Goal: Use online tool/utility

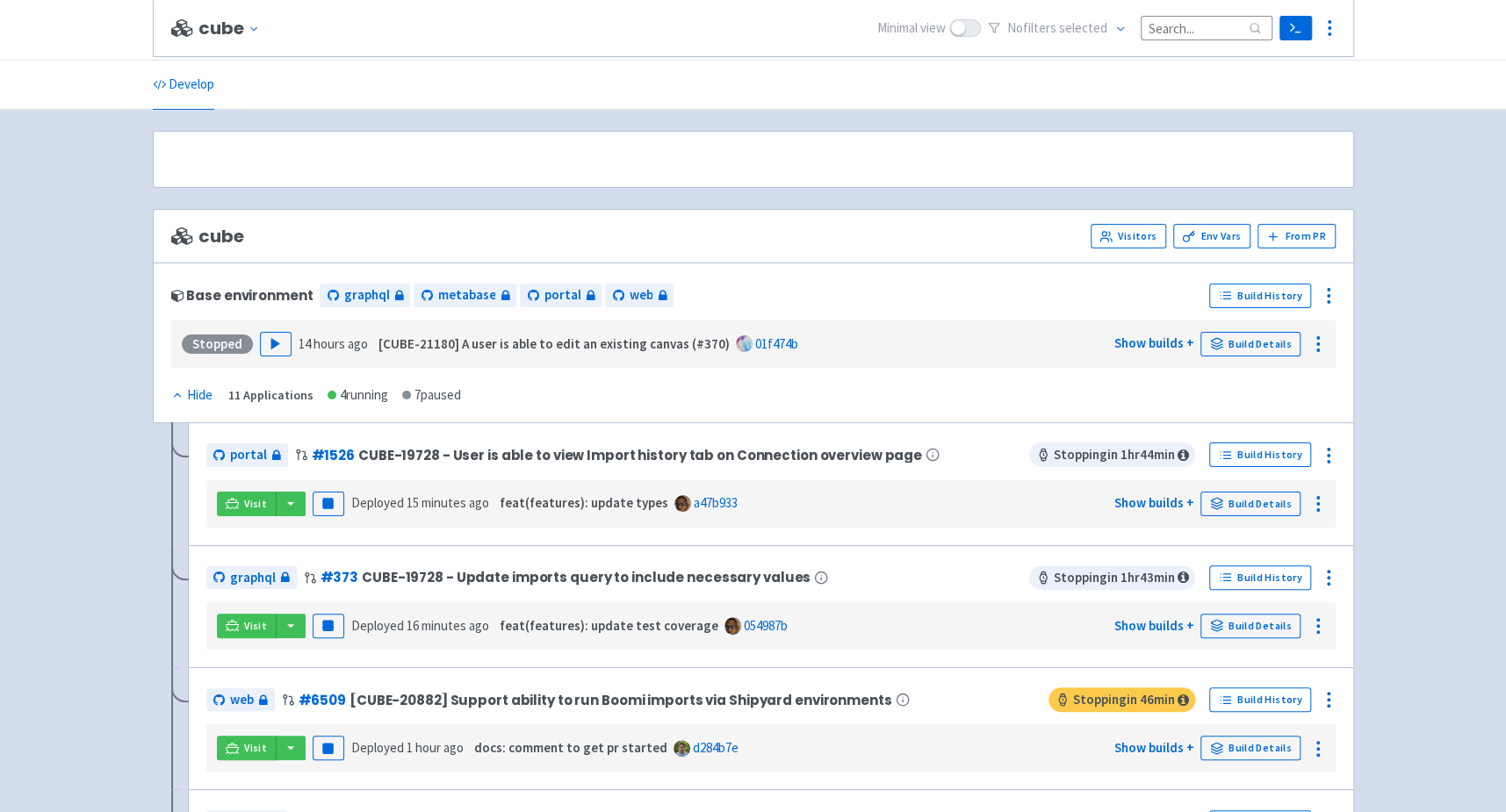
scroll to position [530, 0]
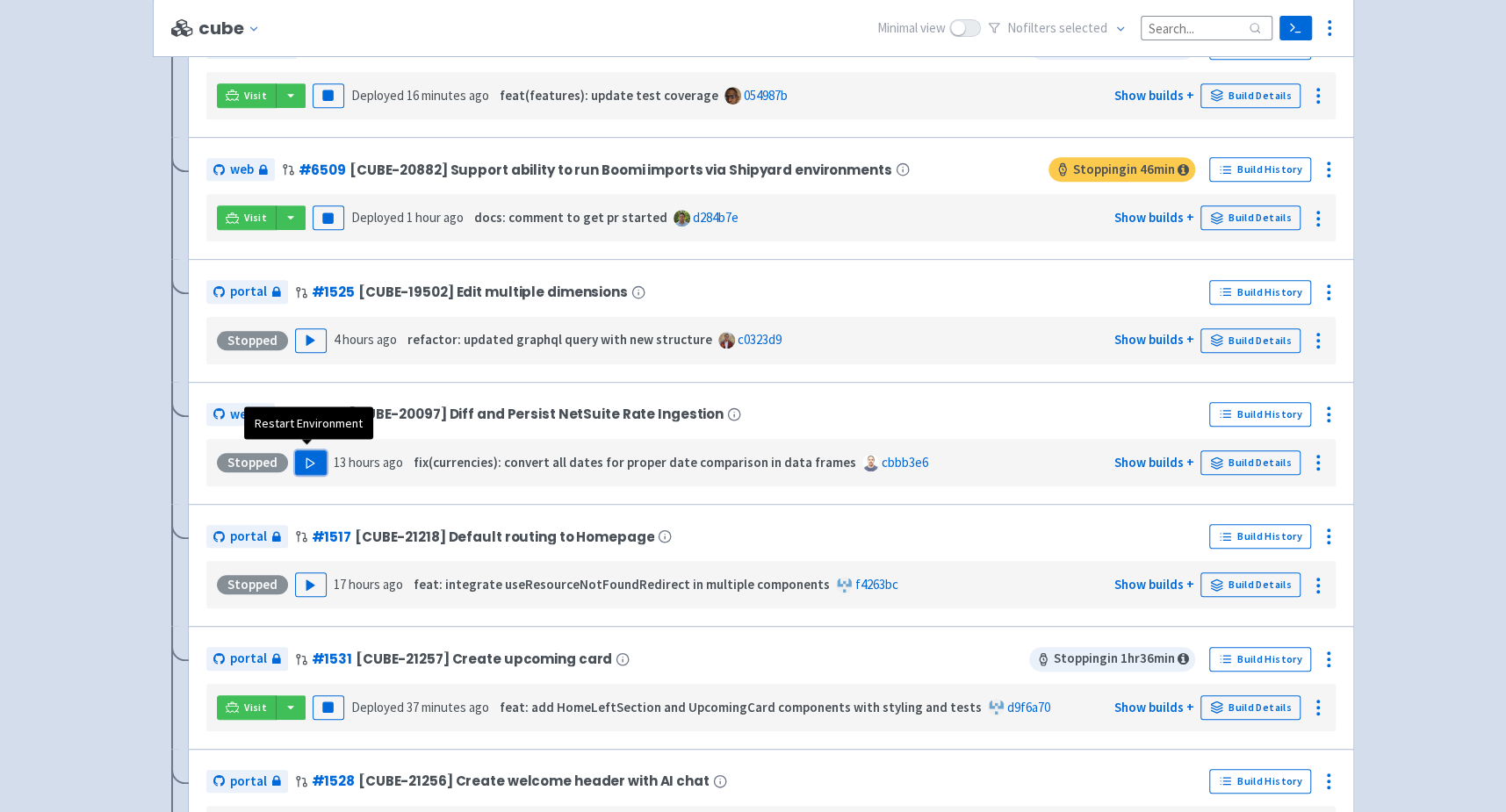
click at [303, 451] on button "Play" at bounding box center [311, 463] width 32 height 25
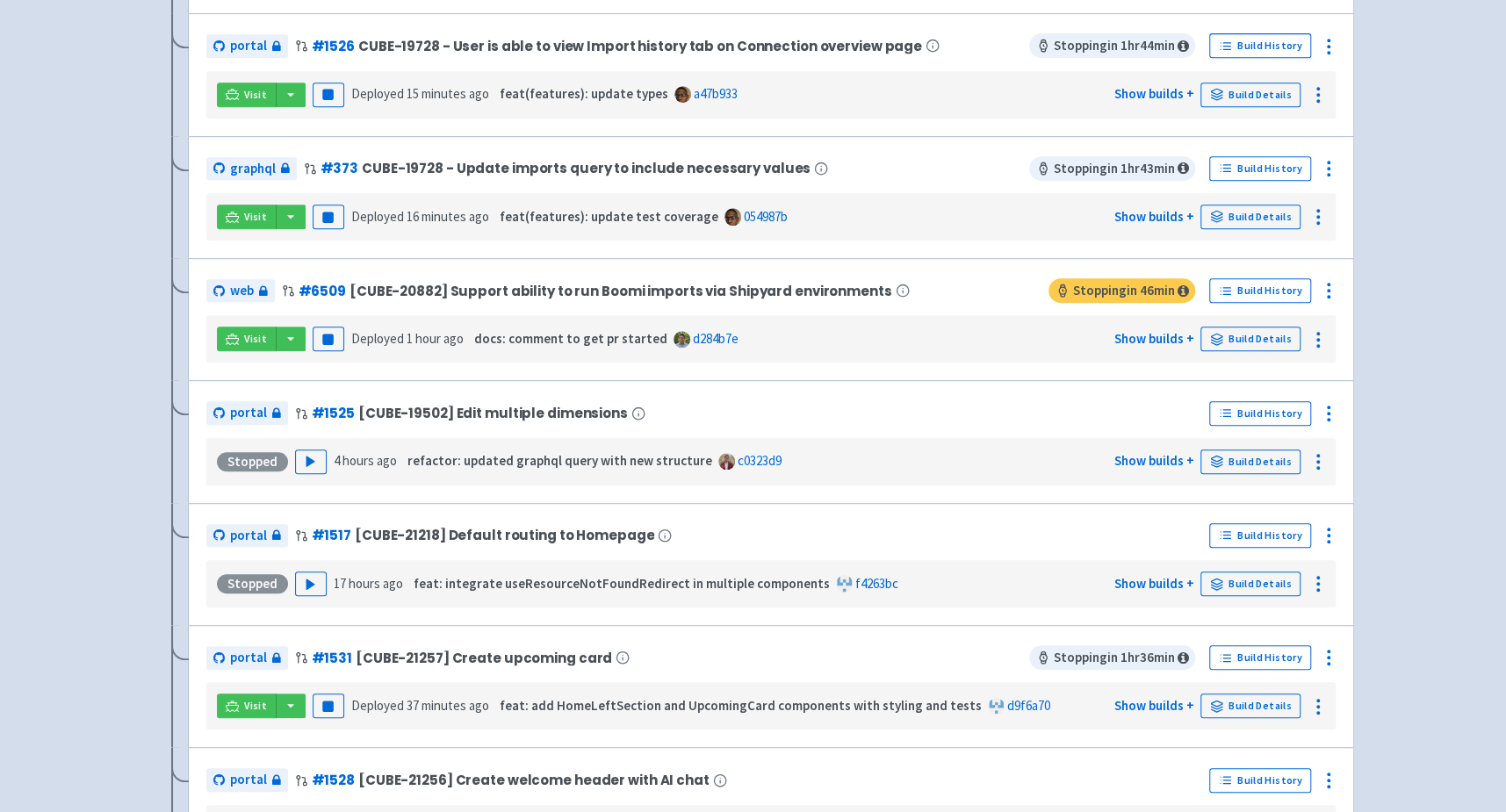
scroll to position [44, 0]
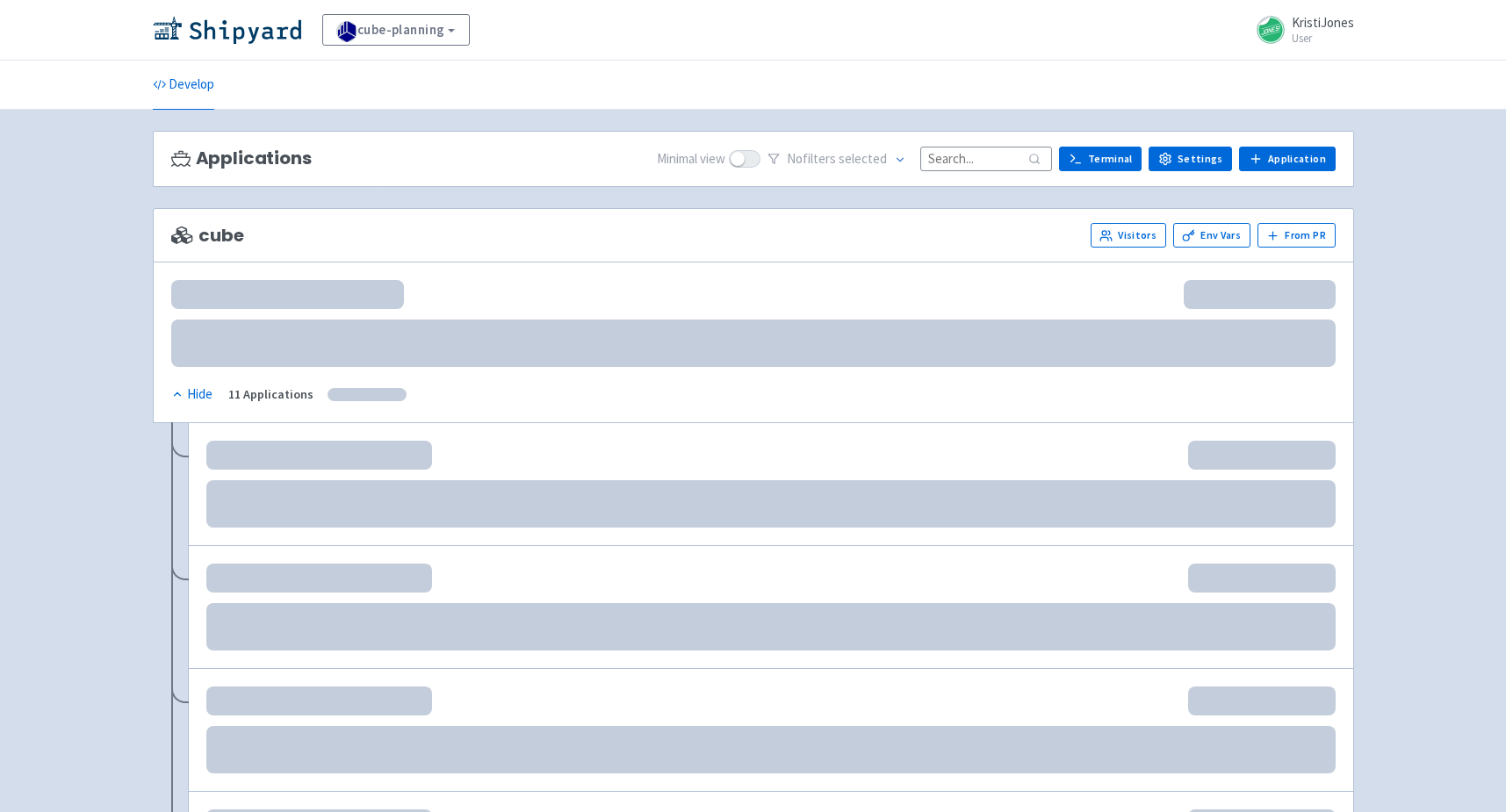
scroll to position [44, 0]
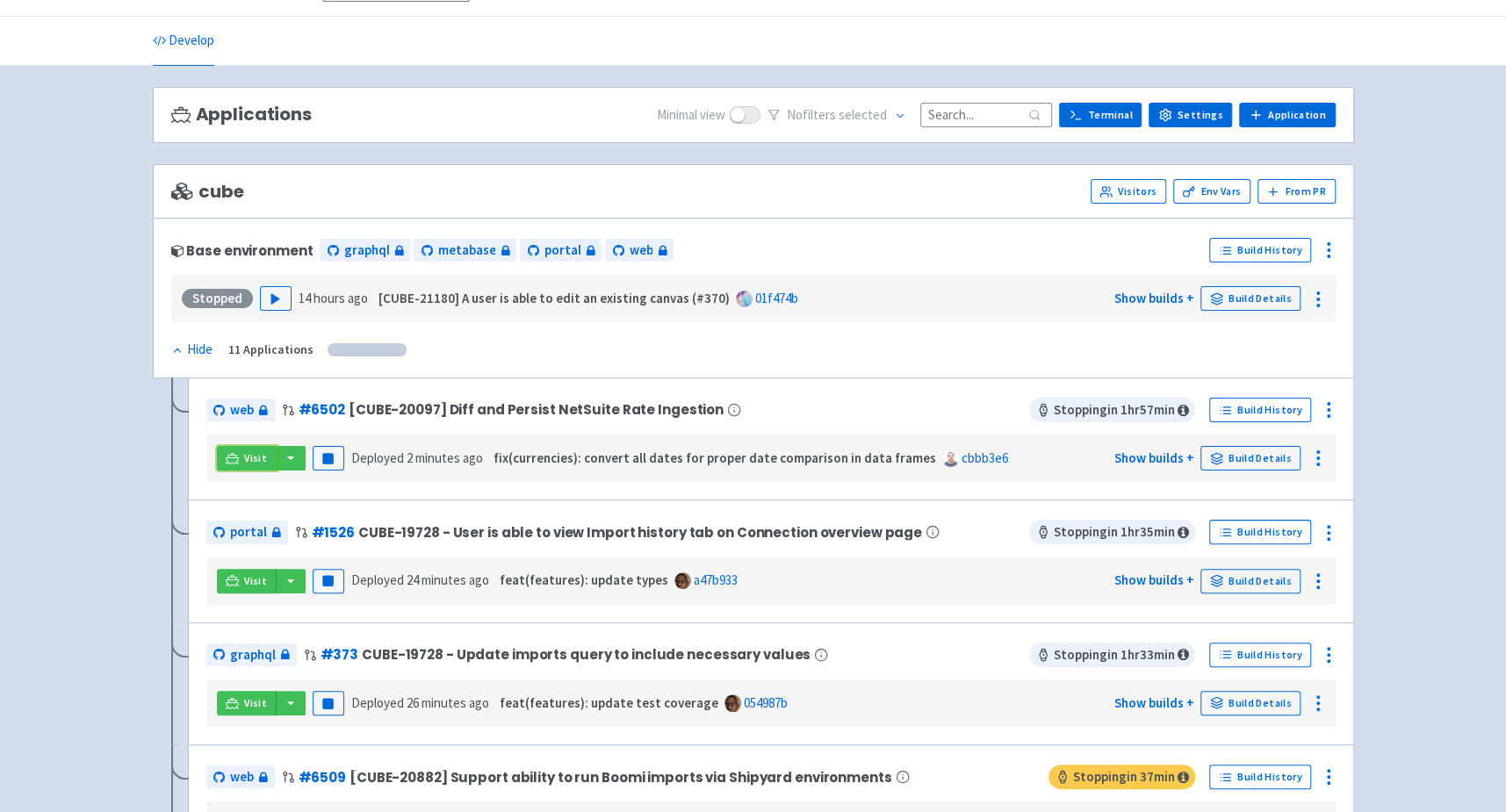
click at [239, 456] on link "Visit" at bounding box center [246, 458] width 60 height 25
